Goal: Information Seeking & Learning: Learn about a topic

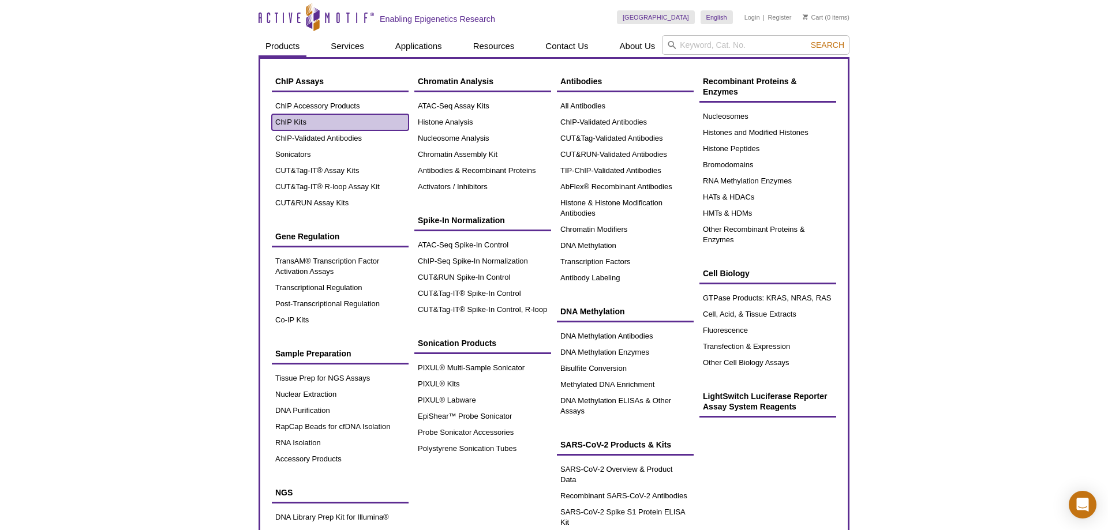
click at [305, 122] on link "ChIP Kits" at bounding box center [340, 122] width 137 height 16
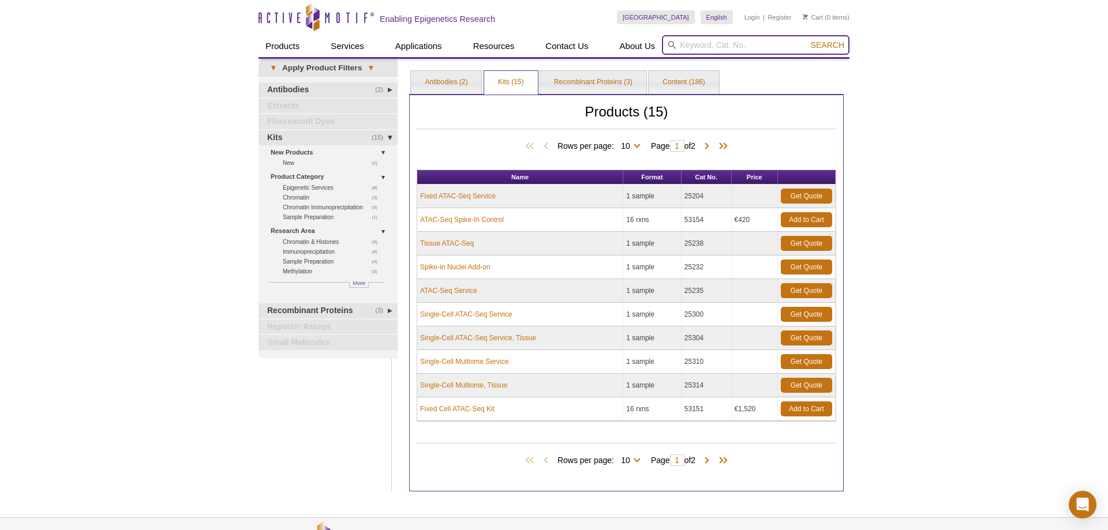
click at [717, 42] on input "search" at bounding box center [756, 45] width 188 height 20
click at [710, 144] on span at bounding box center [707, 147] width 12 height 12
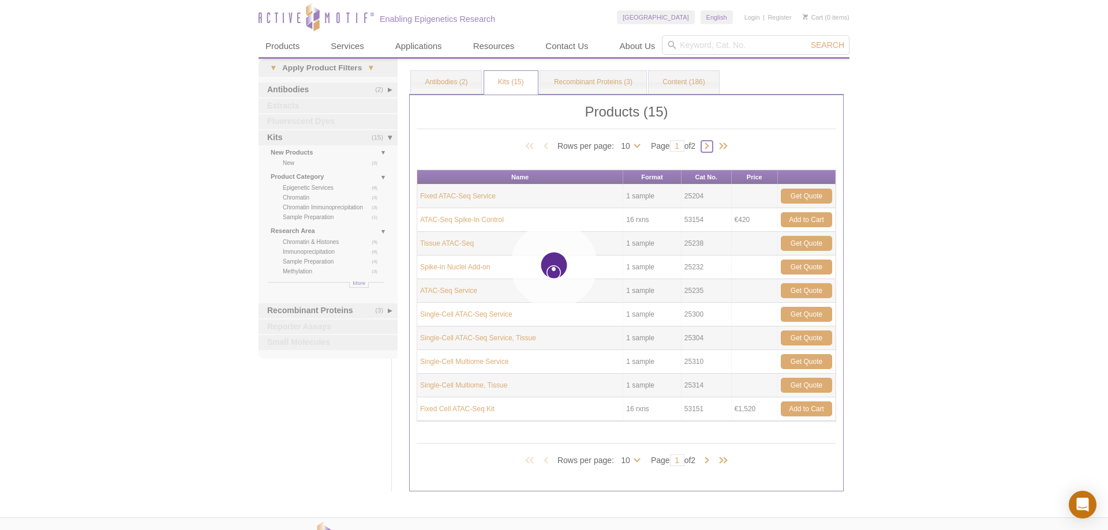
type input "2"
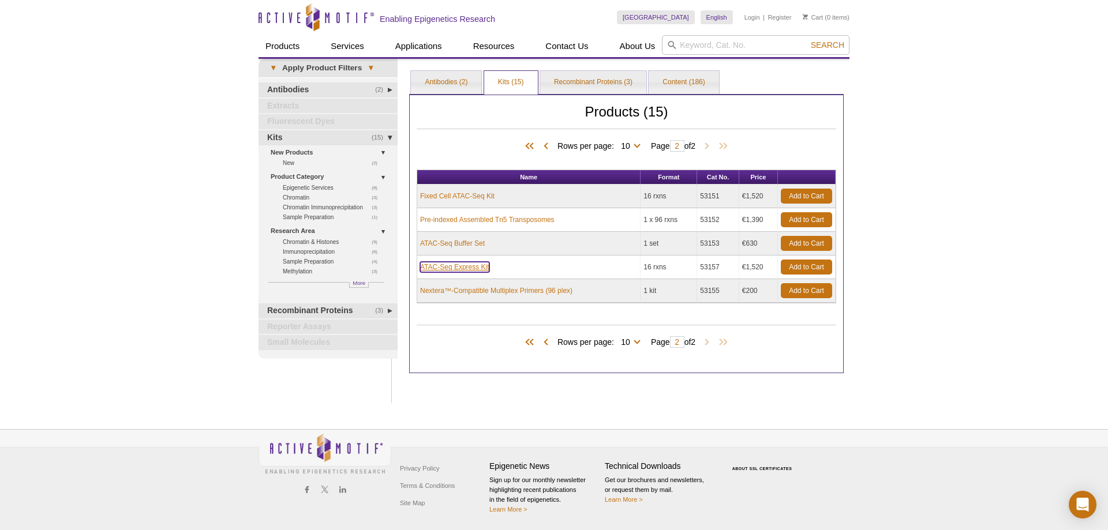
click at [470, 268] on link "ATAC-Seq Express Kit" at bounding box center [454, 267] width 69 height 10
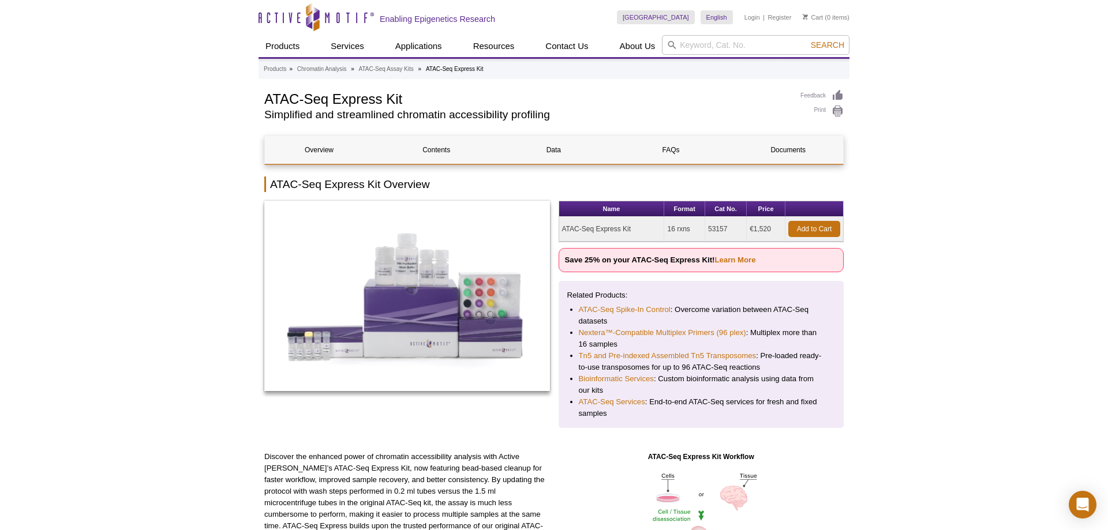
scroll to position [177, 0]
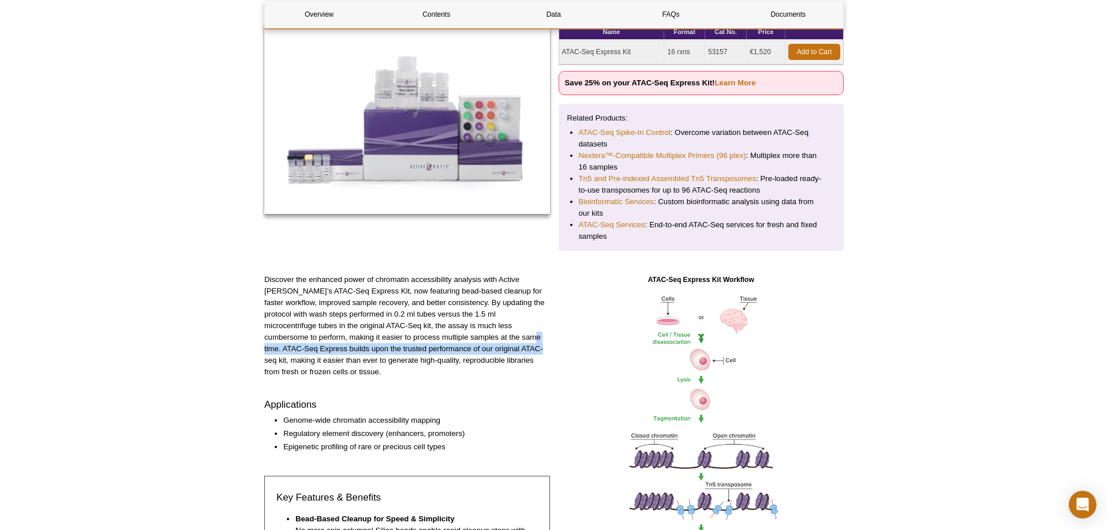
drag, startPoint x: 444, startPoint y: 337, endPoint x: 442, endPoint y: 349, distance: 12.5
click at [442, 349] on p "Discover the enhanced power of chromatin accessibility analysis with Active [PE…" at bounding box center [407, 326] width 286 height 104
copy p "ATAC-Seq Express builds upon the trusted performance of our original ATAC-seq k…"
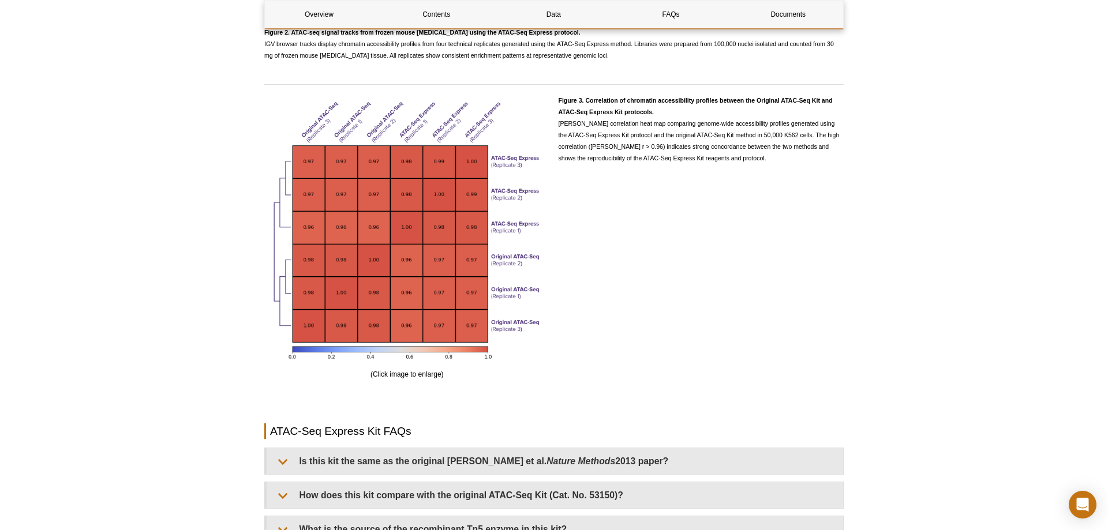
scroll to position [2237, 0]
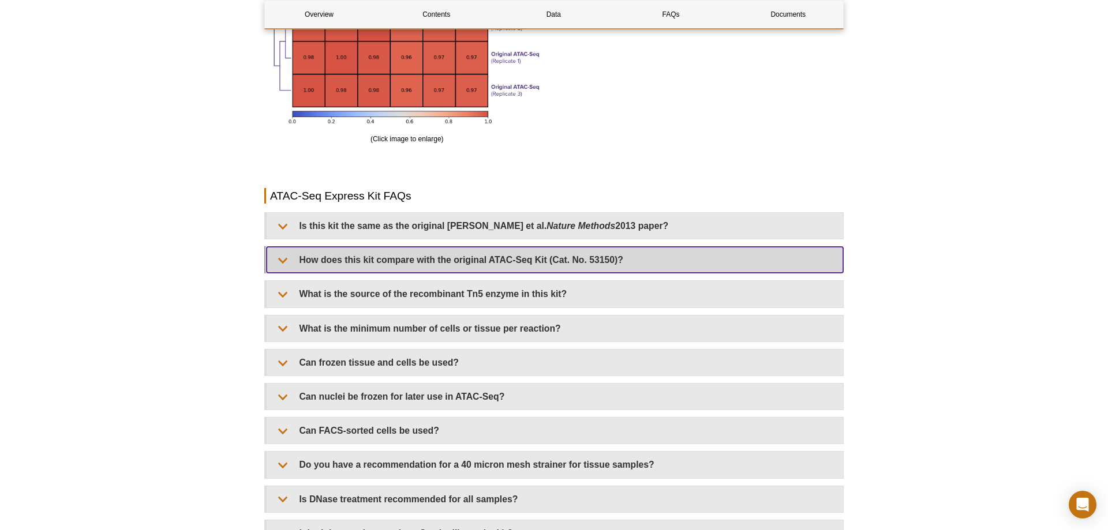
click at [371, 267] on summary "How does this kit compare with the original ATAC-Seq Kit (Cat. No. 53150)?" at bounding box center [555, 260] width 577 height 26
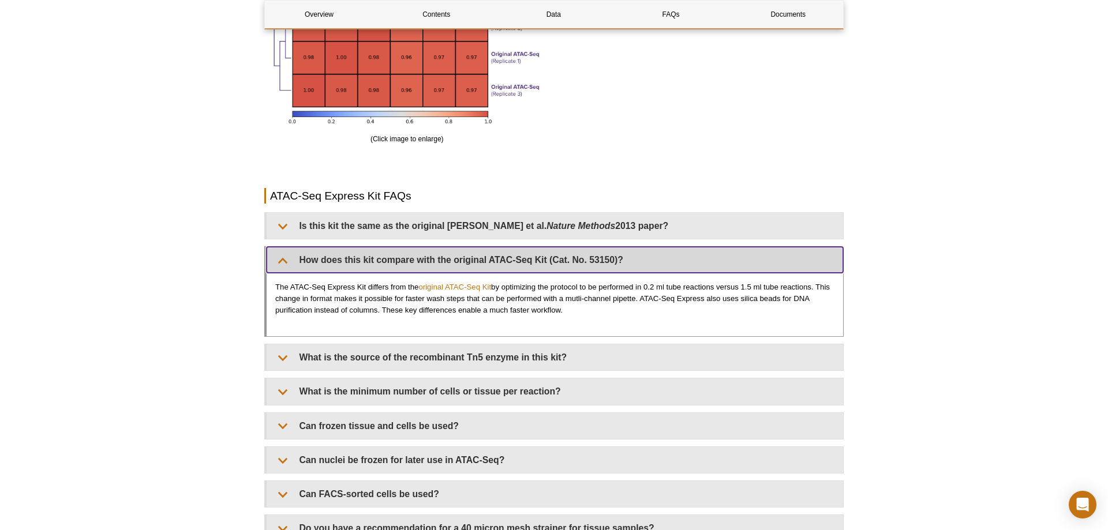
click at [371, 267] on summary "How does this kit compare with the original ATAC-Seq Kit (Cat. No. 53150)?" at bounding box center [555, 260] width 577 height 26
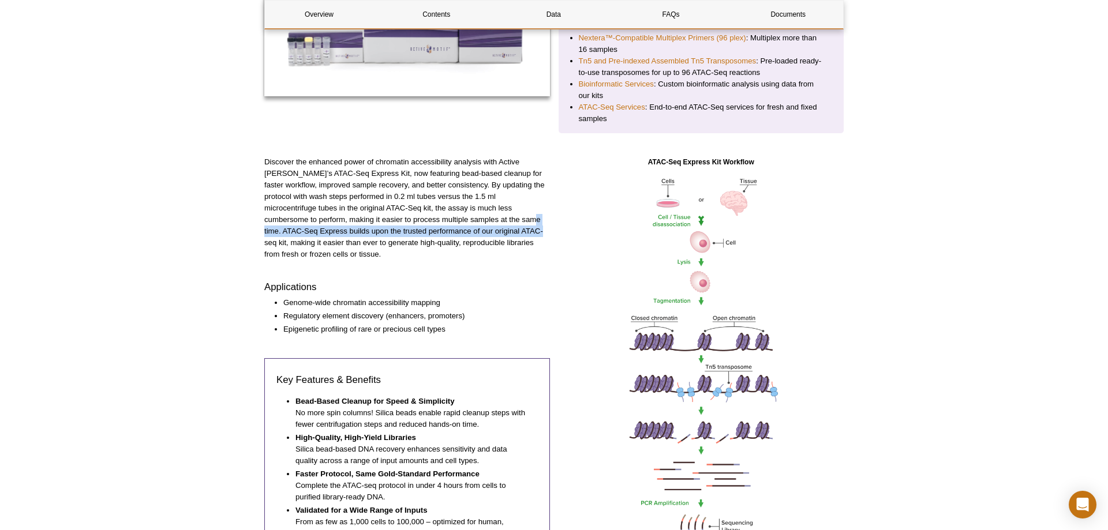
scroll to position [236, 0]
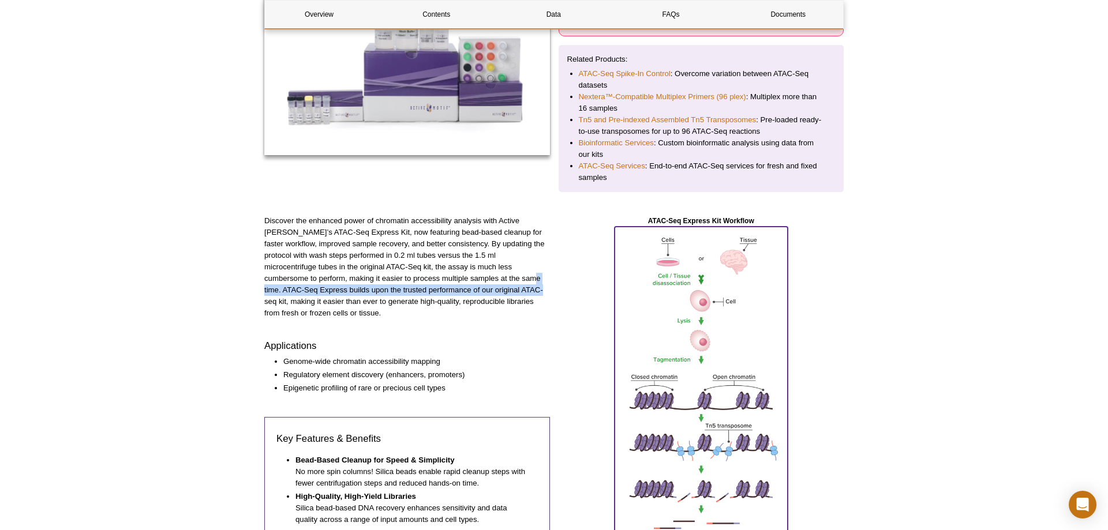
click at [677, 362] on img at bounding box center [701, 443] width 173 height 433
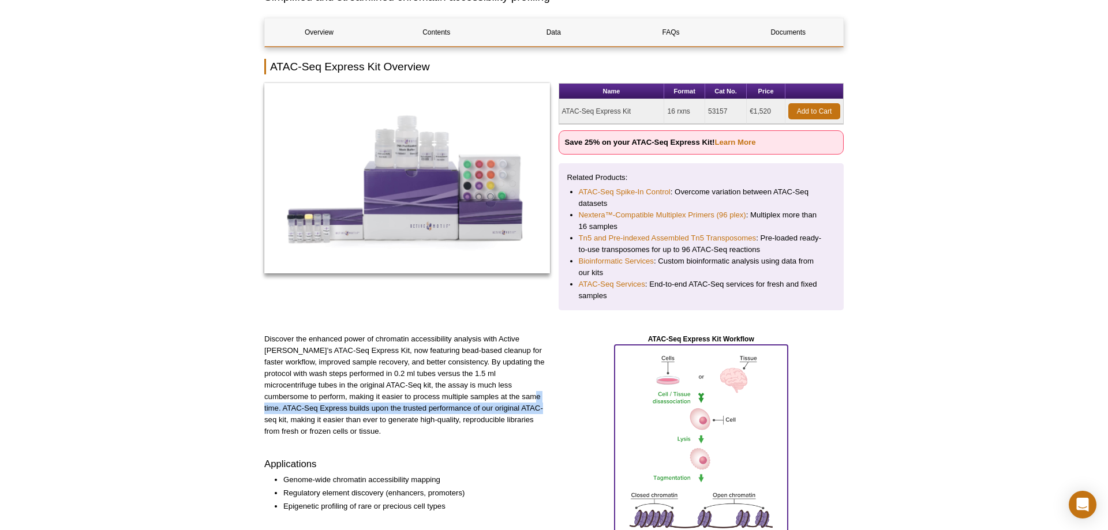
scroll to position [0, 0]
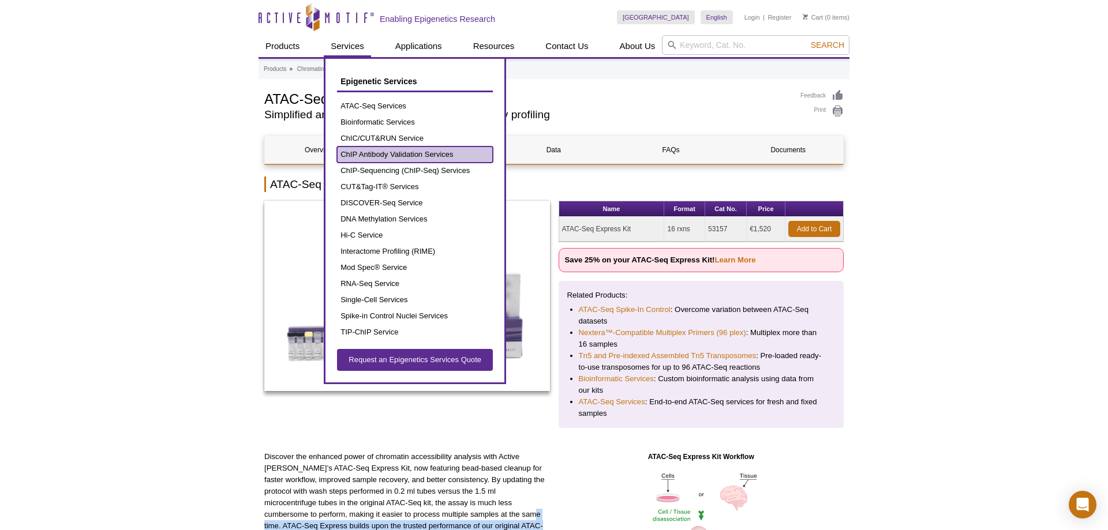
click at [404, 157] on link "ChIP Antibody Validation Services" at bounding box center [415, 155] width 156 height 16
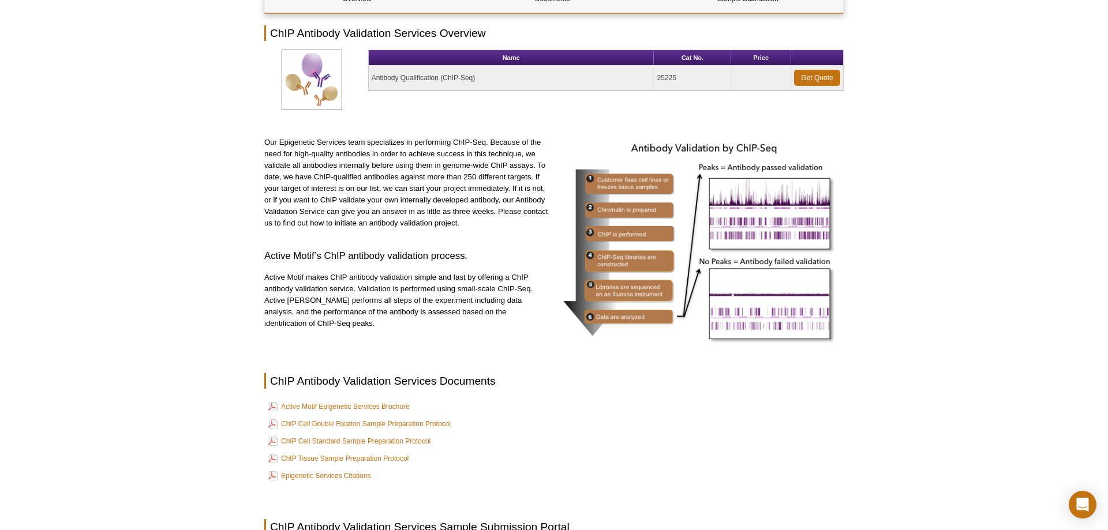
scroll to position [92, 0]
